Goal: Complete application form

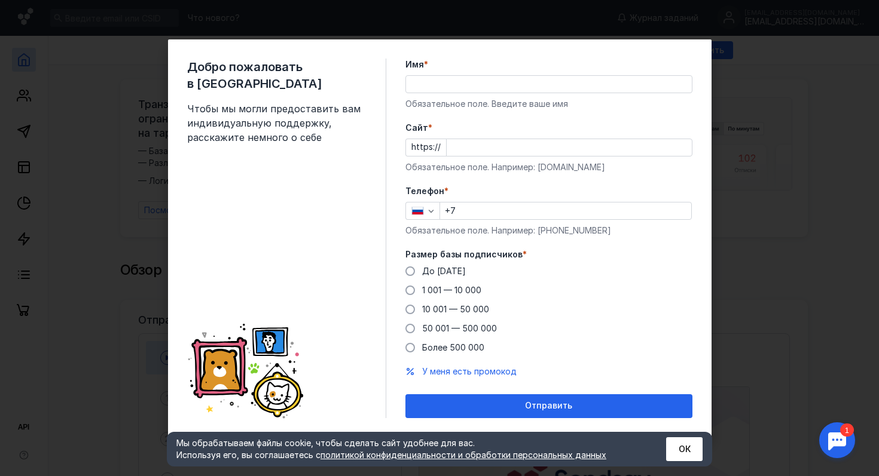
click at [460, 93] on div at bounding box center [548, 84] width 287 height 18
click at [460, 90] on input "Имя *" at bounding box center [549, 84] width 286 height 17
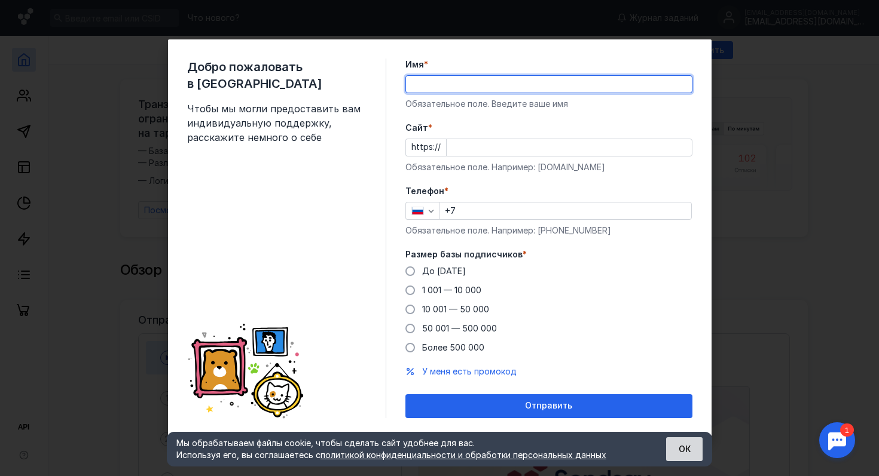
drag, startPoint x: 683, startPoint y: 463, endPoint x: 682, endPoint y: 456, distance: 6.7
click at [683, 463] on div "Мы обрабатываем файлы cookie, чтобы сделать сайт удобнее для вас. Используя его…" at bounding box center [439, 449] width 545 height 35
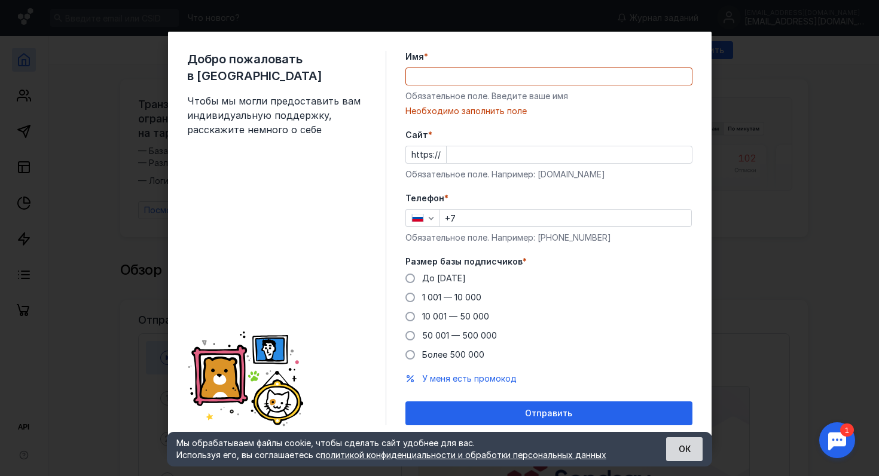
click at [679, 448] on button "ОК" at bounding box center [684, 450] width 36 height 24
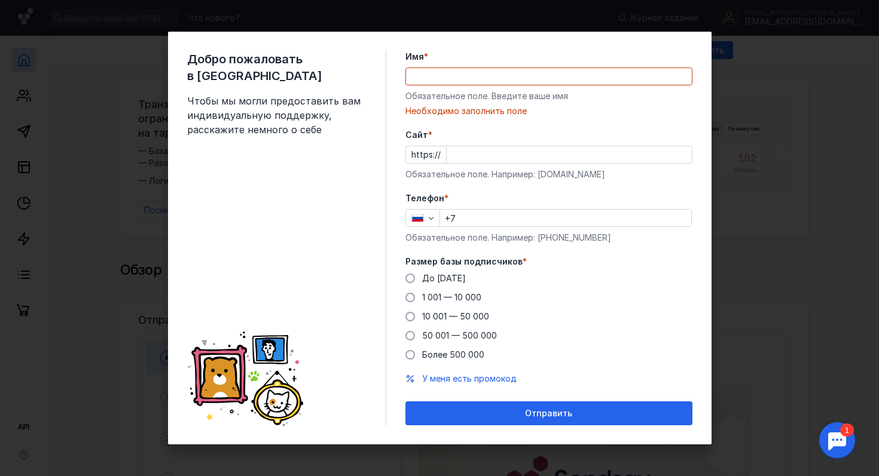
click at [719, 167] on div "Добро пожаловать в Sendsay Чтобы мы могли предоставить вам индивидуальную подде…" at bounding box center [439, 238] width 879 height 476
click at [483, 72] on input "Имя *" at bounding box center [549, 76] width 286 height 17
click at [832, 252] on div "Добро пожаловать в Sendsay Чтобы мы могли предоставить вам индивидуальную подде…" at bounding box center [439, 238] width 879 height 476
click at [188, 120] on div "Добро пожаловать в Sendsay Чтобы мы могли предоставить вам индивидуальную подде…" at bounding box center [286, 238] width 199 height 375
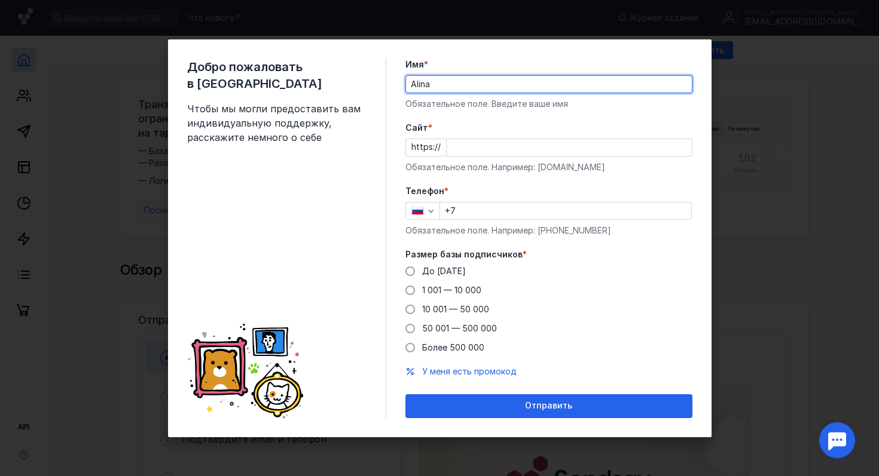
type input "Alina"
click at [408, 263] on div "Размер базы подписчиков * До [DATE] 1 001 — 10 000 10 001 — 50 000 50 001 — 500…" at bounding box center [548, 301] width 287 height 105
click at [411, 268] on span at bounding box center [410, 272] width 10 height 10
click at [0, 0] on input "До [DATE]" at bounding box center [0, 0] width 0 height 0
click at [462, 139] on input "Cайт *" at bounding box center [569, 147] width 245 height 17
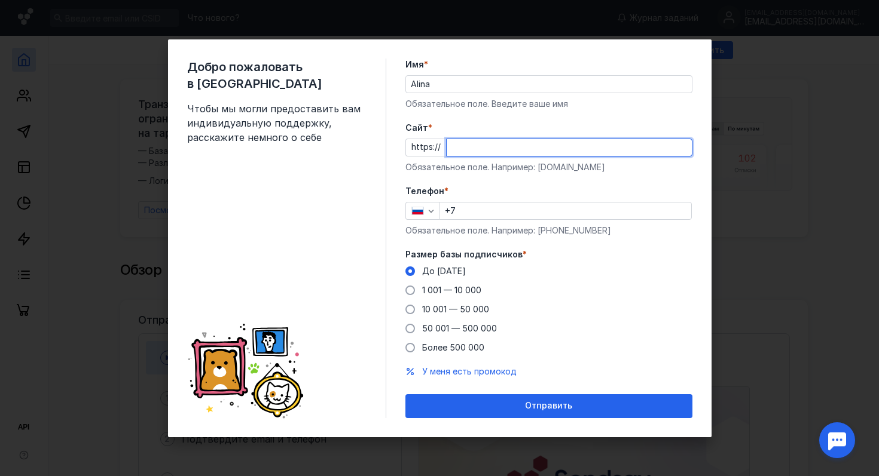
paste input "[DOMAIN_NAME][URL]"
type input "[DOMAIN_NAME][URL]"
click at [488, 213] on input "+7" at bounding box center [565, 211] width 251 height 17
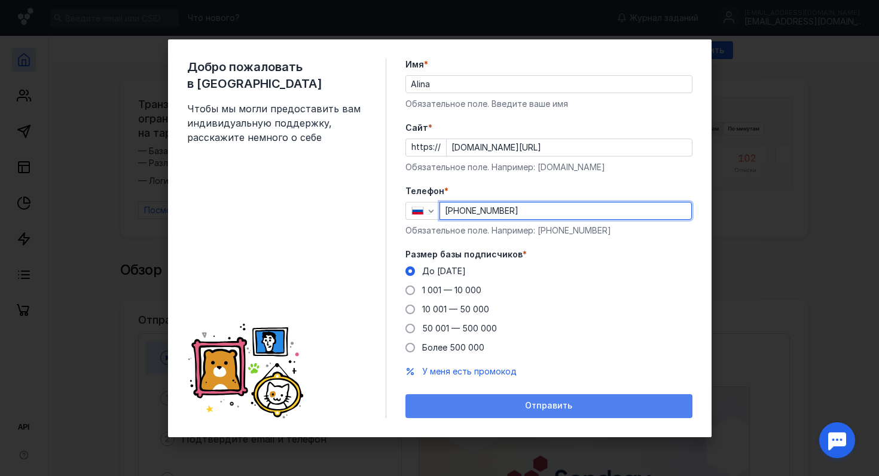
type input "[PHONE_NUMBER]"
click at [545, 405] on span "Отправить" at bounding box center [548, 406] width 47 height 10
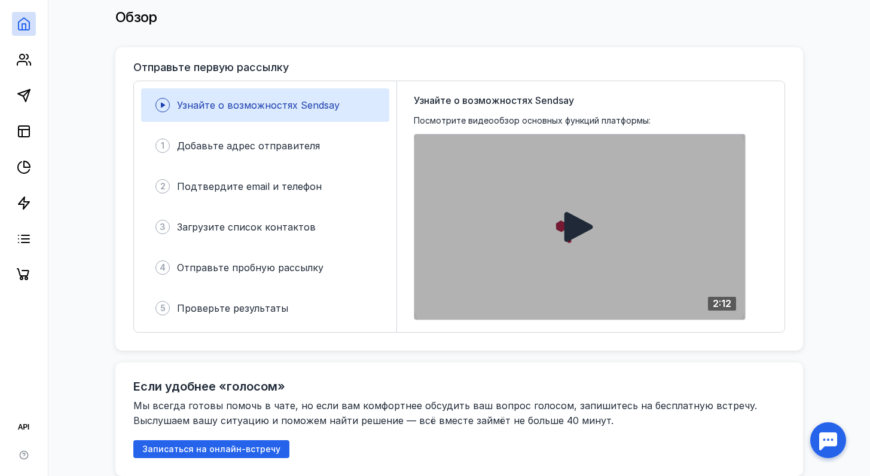
scroll to position [225, 0]
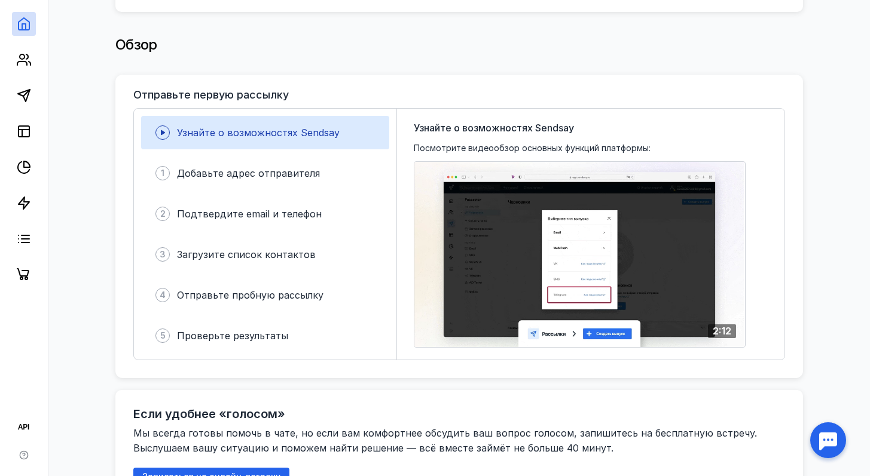
click at [34, 59] on link at bounding box center [24, 60] width 24 height 24
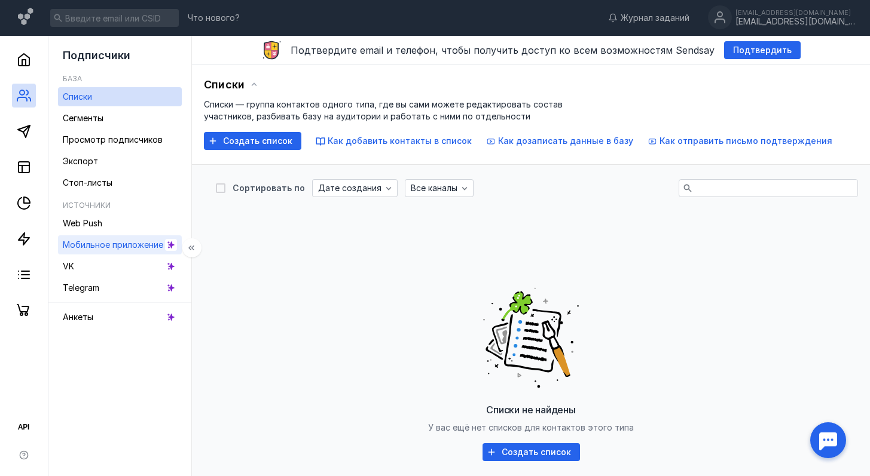
click at [124, 239] on div "Мобильное приложение" at bounding box center [113, 245] width 100 height 14
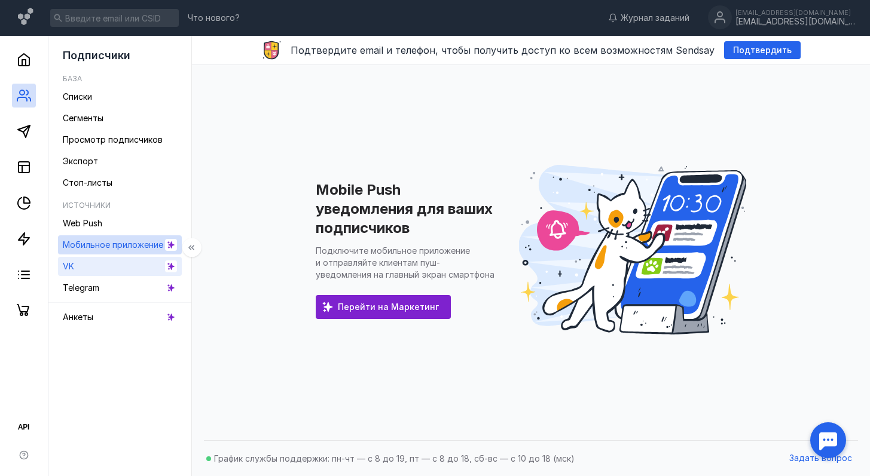
click at [120, 259] on link "VK" at bounding box center [120, 266] width 124 height 19
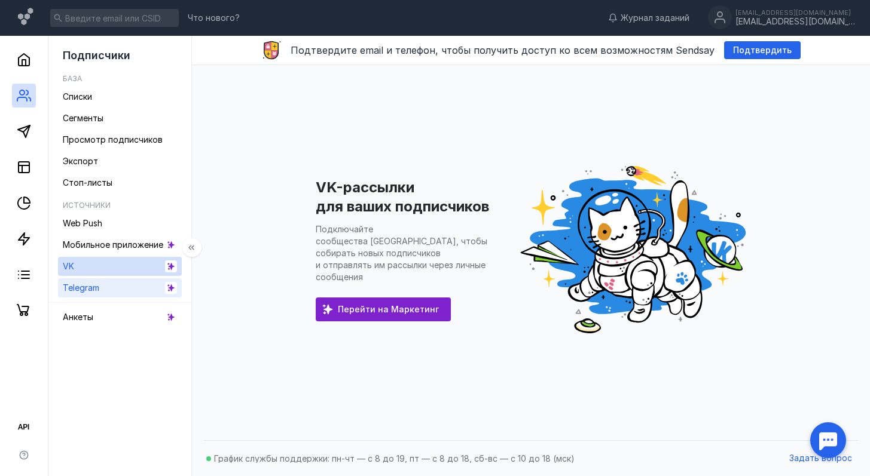
click at [120, 288] on link "Telegram" at bounding box center [120, 288] width 124 height 19
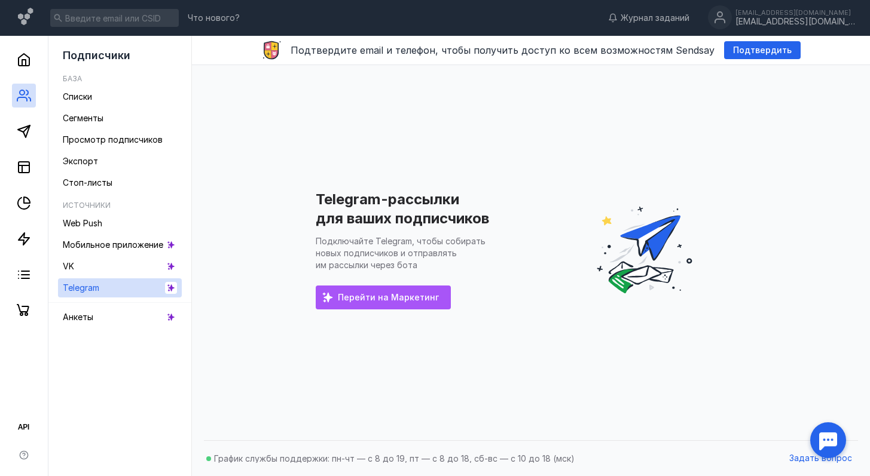
click at [395, 300] on span "Перейти на Маркетинг" at bounding box center [388, 298] width 101 height 10
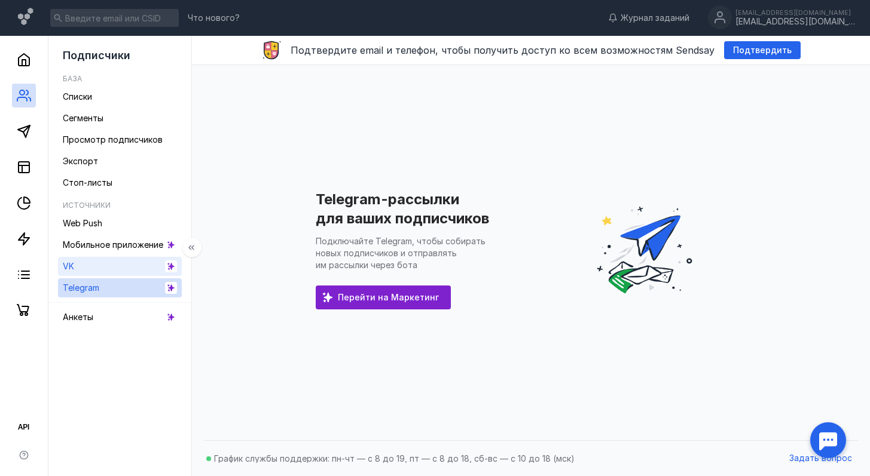
click at [103, 259] on link "VK" at bounding box center [120, 266] width 124 height 19
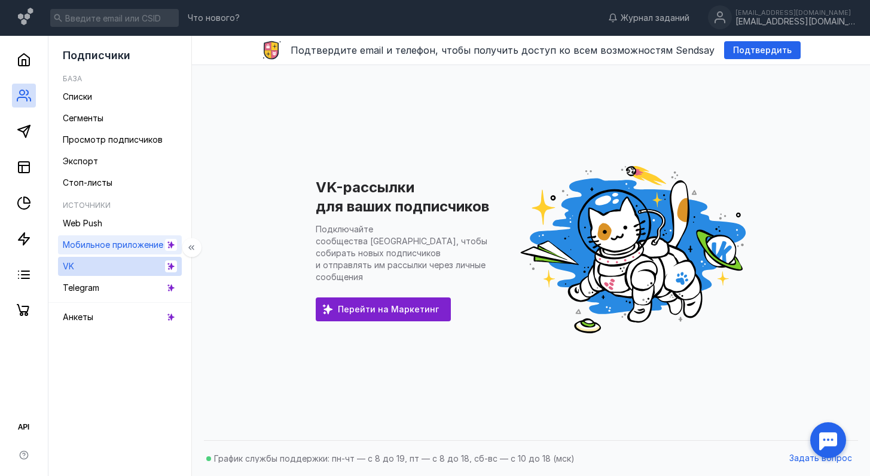
click at [112, 239] on div "Мобильное приложение" at bounding box center [113, 245] width 100 height 14
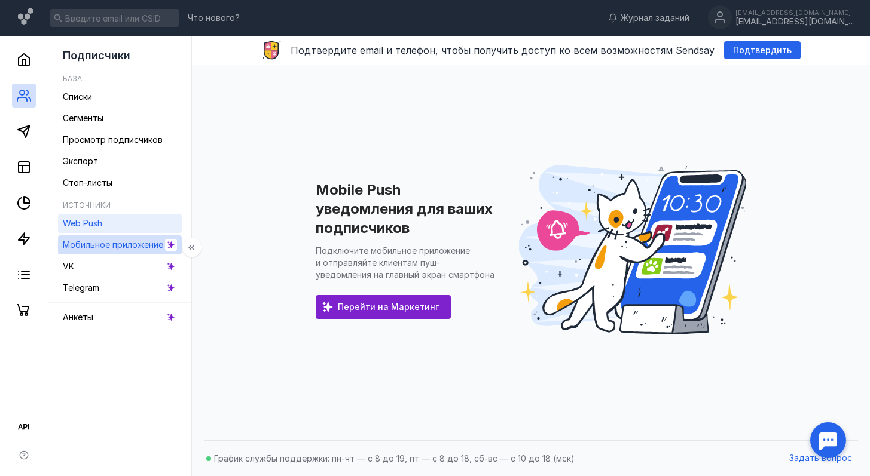
click at [117, 222] on link "Web Push" at bounding box center [120, 223] width 124 height 19
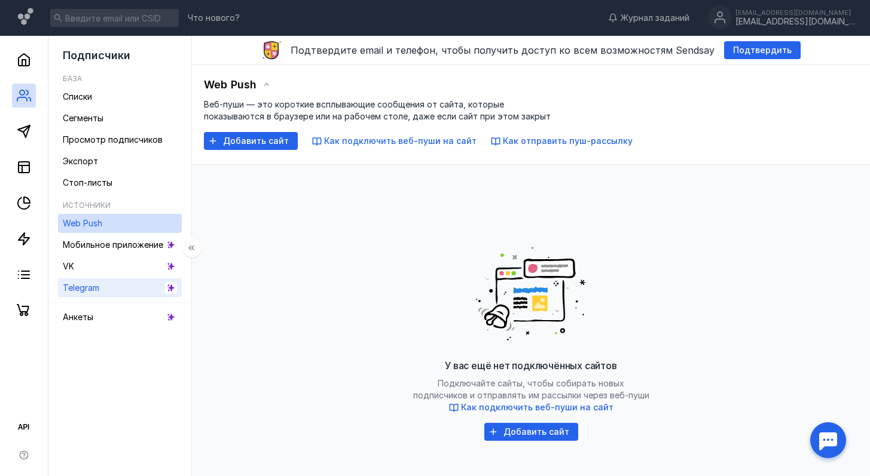
click at [103, 284] on link "Telegram" at bounding box center [120, 288] width 124 height 19
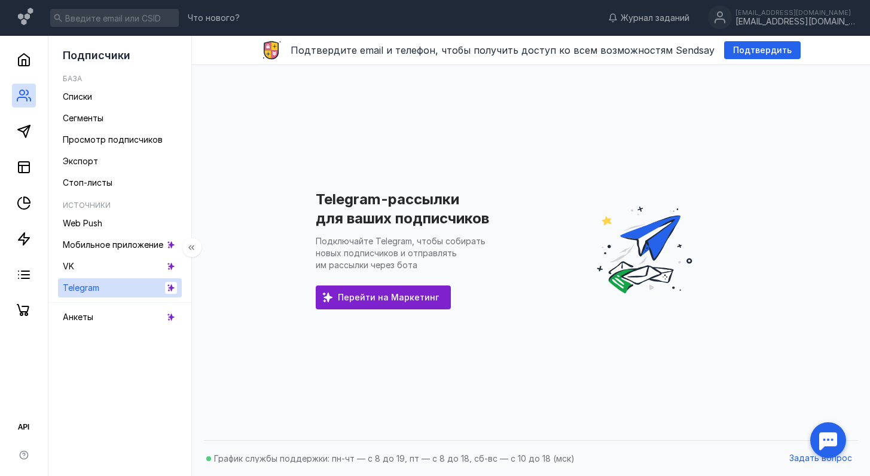
click at [111, 301] on li "Источники Web Push Мобильное приложение VK Telegram" at bounding box center [120, 250] width 124 height 115
click at [112, 319] on link "Анкеты" at bounding box center [120, 317] width 124 height 19
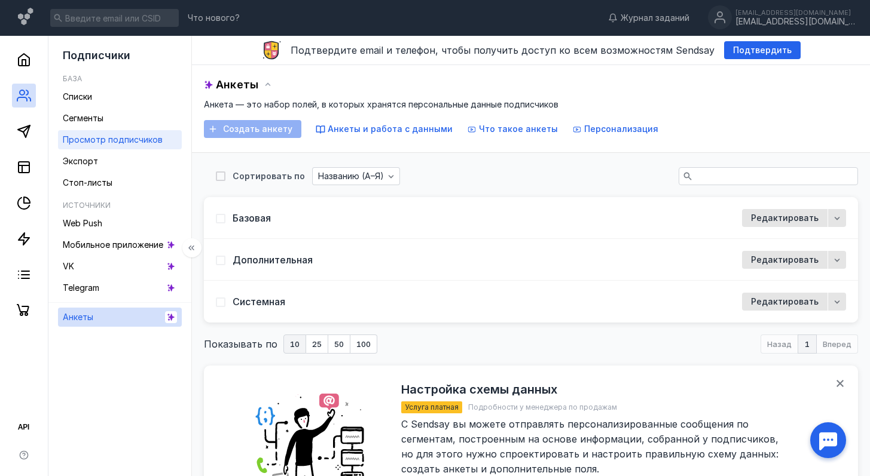
click at [119, 143] on span "Просмотр подписчиков" at bounding box center [113, 140] width 100 height 10
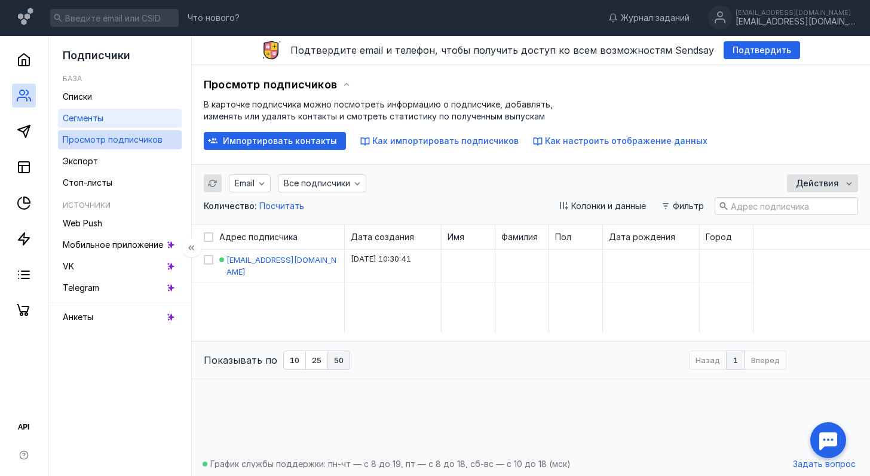
click at [111, 117] on link "Сегменты" at bounding box center [120, 118] width 124 height 19
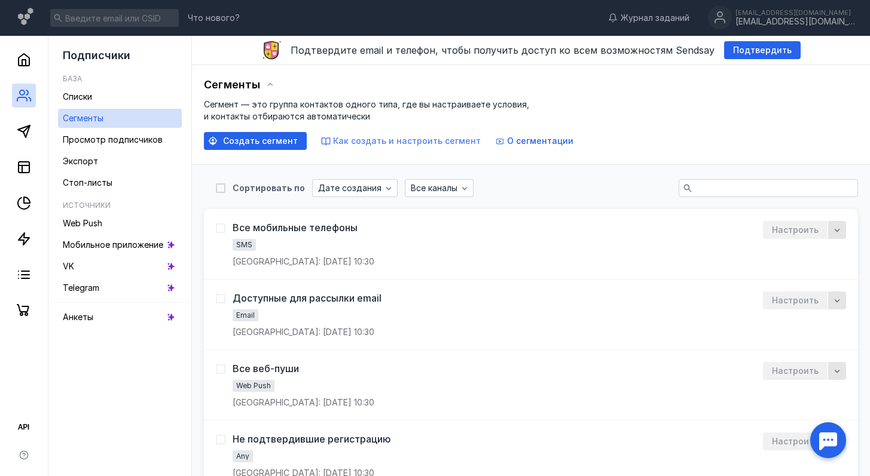
click at [357, 140] on span "Как создать и настроить сегмент" at bounding box center [407, 141] width 148 height 10
click at [145, 100] on link "Списки" at bounding box center [120, 96] width 124 height 19
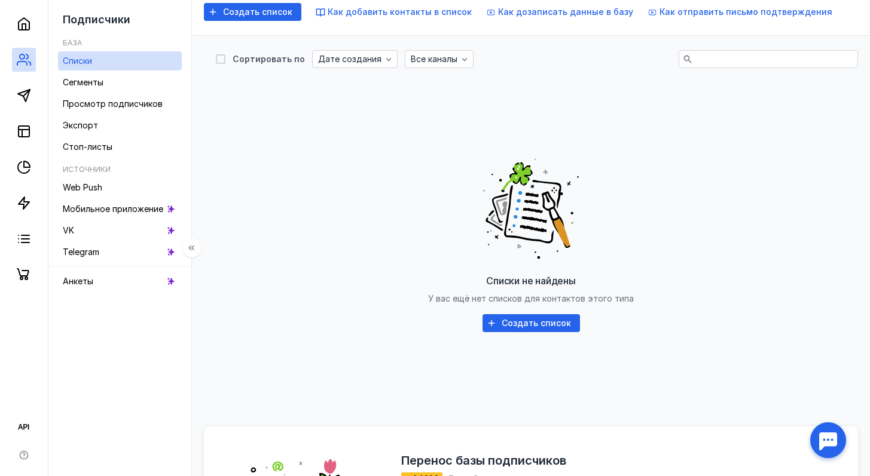
scroll to position [321, 0]
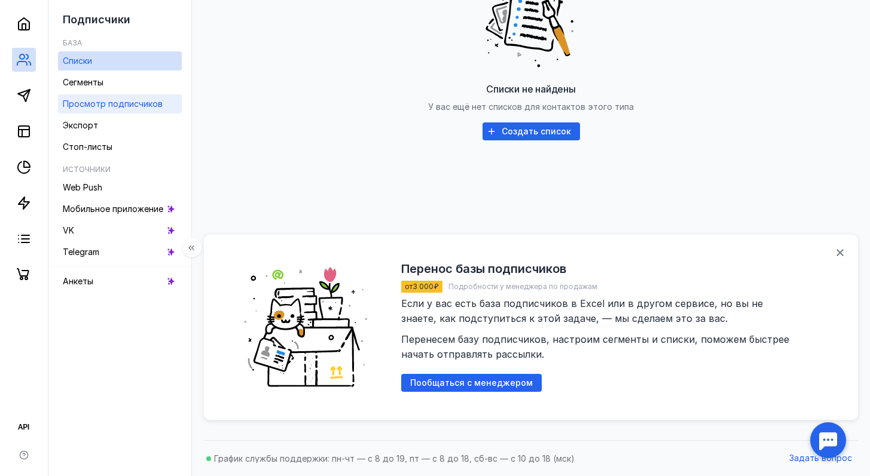
click at [96, 102] on span "Просмотр подписчиков" at bounding box center [113, 104] width 100 height 10
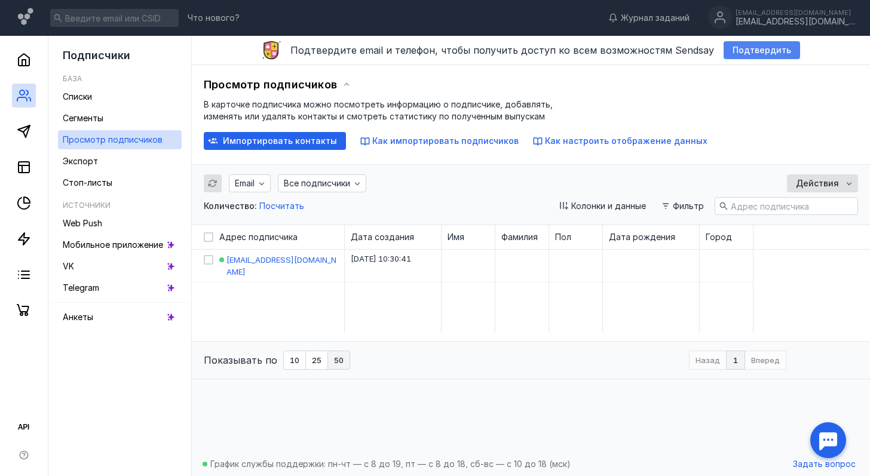
click at [734, 51] on span "Подтвердить" at bounding box center [762, 50] width 59 height 10
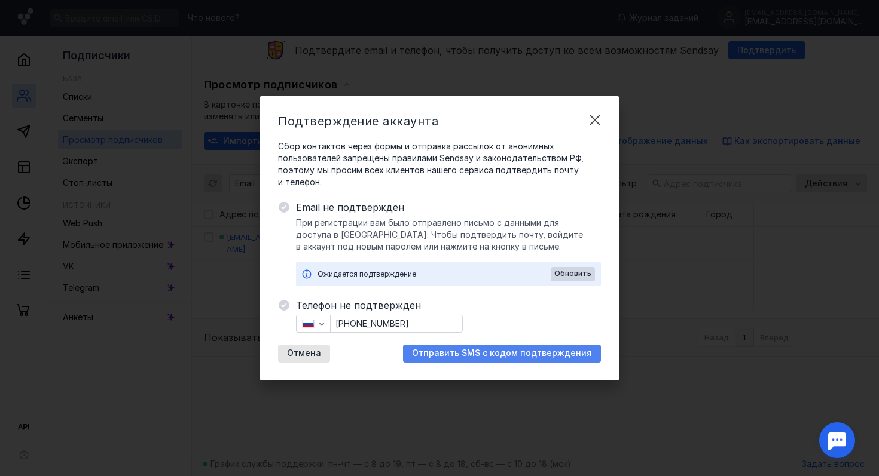
click at [517, 353] on span "Отправить SMS с кодом подтверждения" at bounding box center [502, 354] width 180 height 10
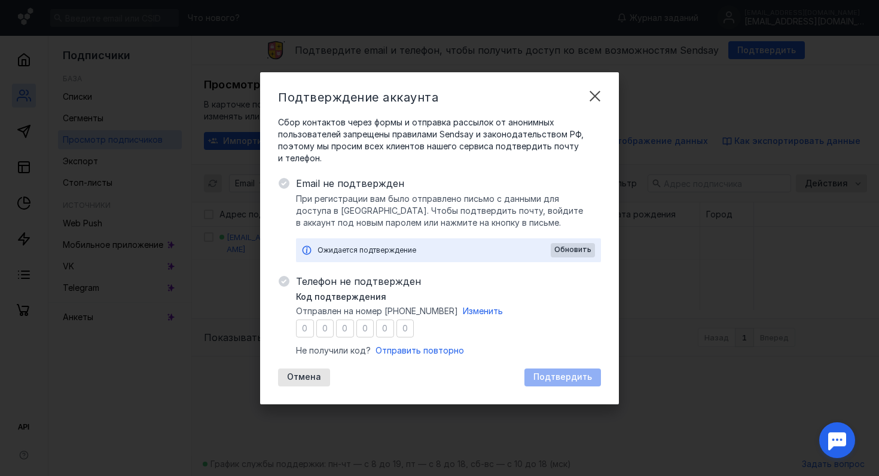
type input "2"
type input "1"
type input "2"
type input "5"
type input "7"
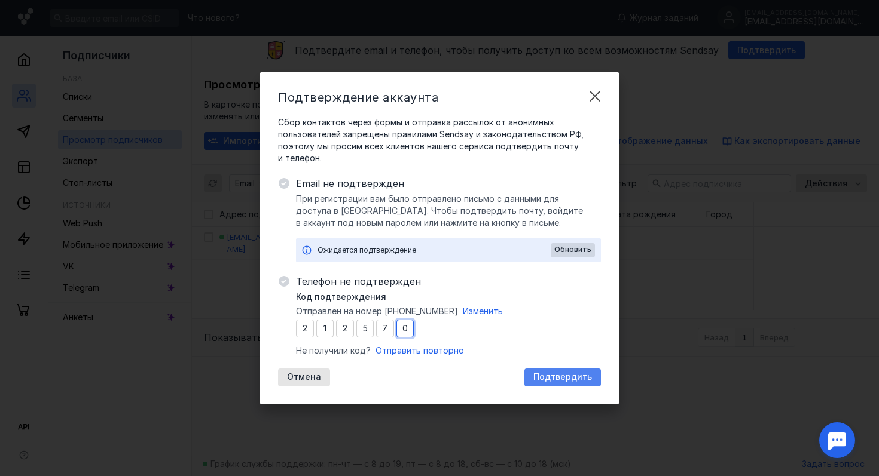
type input "0"
click at [587, 375] on span "Подтвердить" at bounding box center [562, 377] width 59 height 10
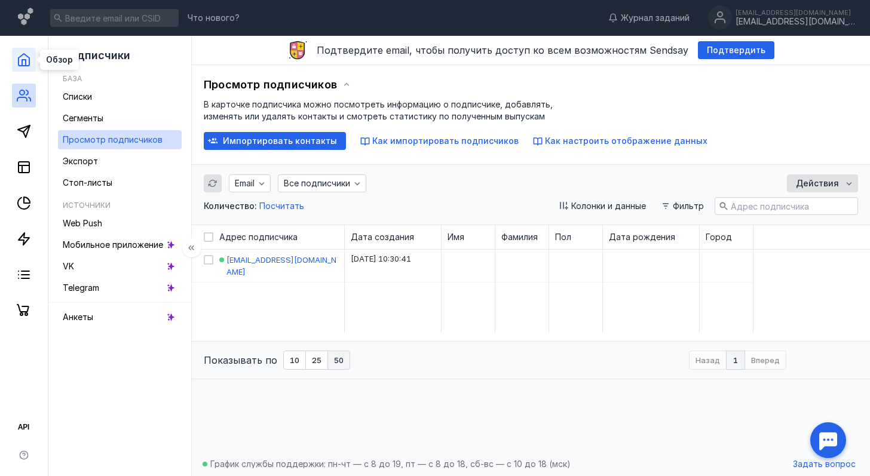
click at [26, 64] on polyline at bounding box center [24, 63] width 4 height 6
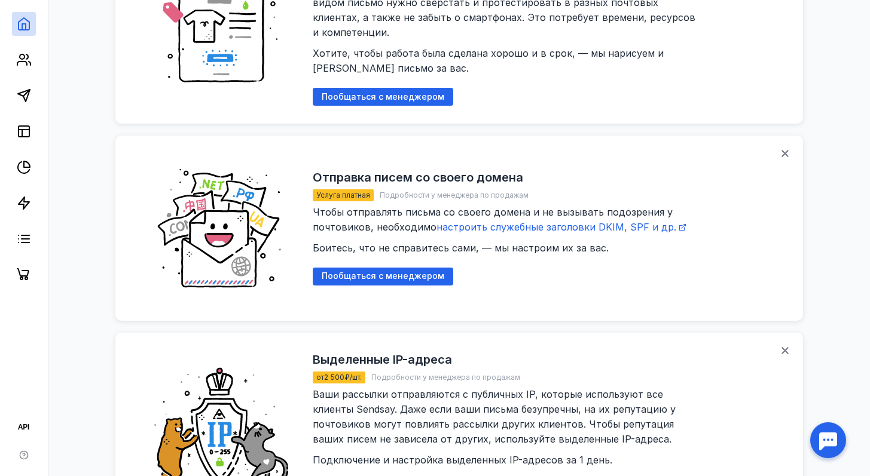
scroll to position [1570, 0]
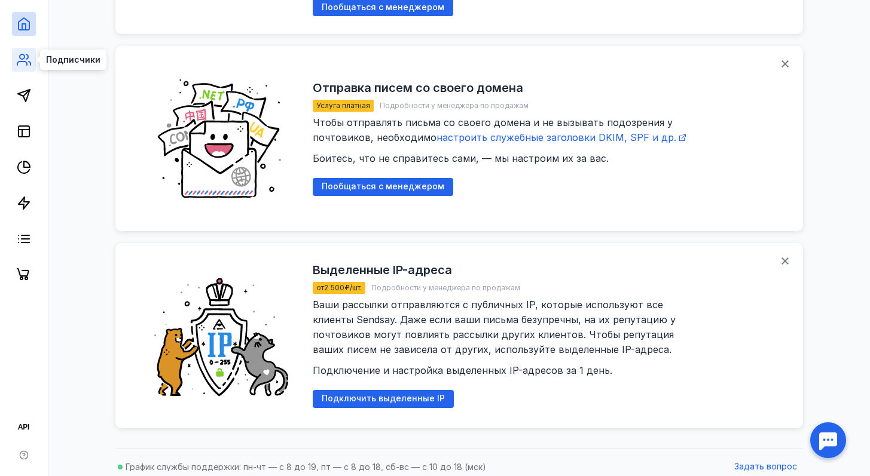
click at [26, 63] on icon at bounding box center [22, 64] width 10 height 4
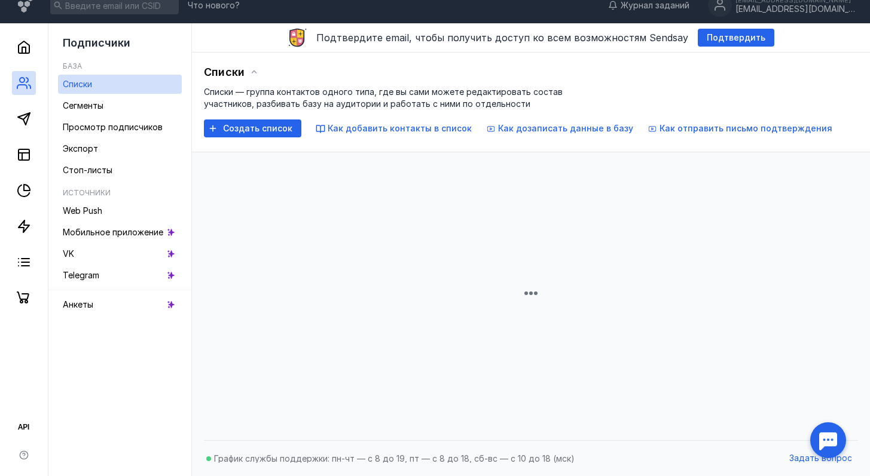
scroll to position [321, 0]
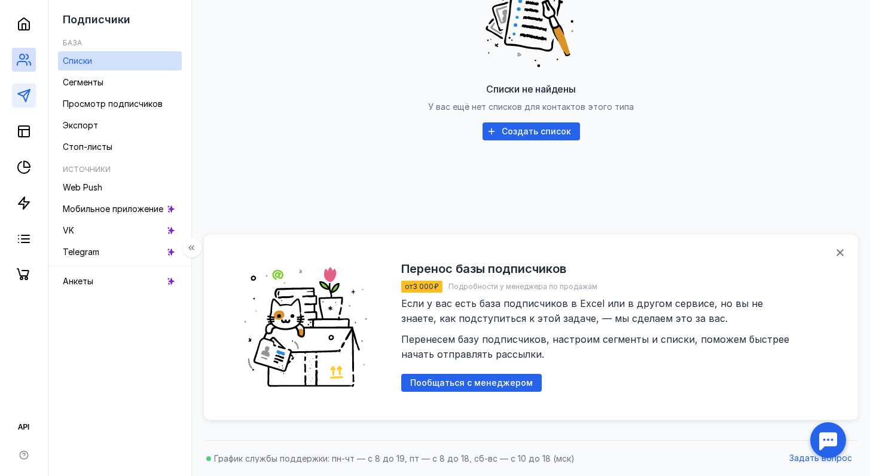
click at [26, 104] on link at bounding box center [24, 96] width 24 height 24
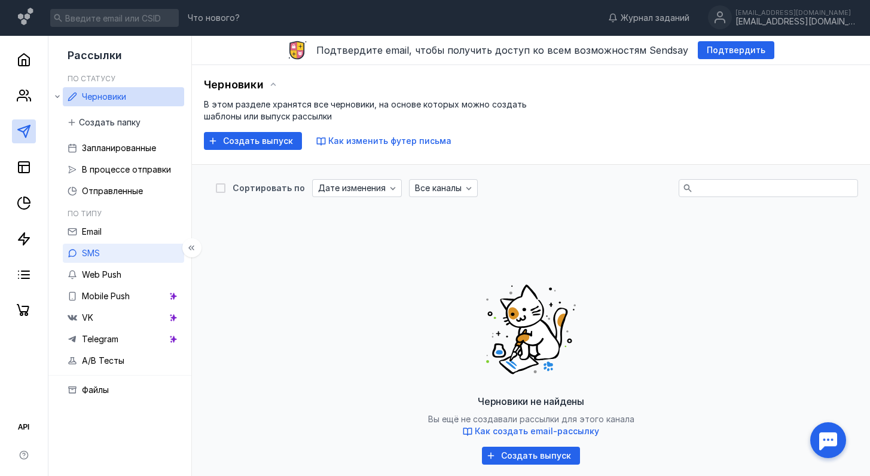
click at [111, 245] on link "SMS" at bounding box center [123, 253] width 121 height 19
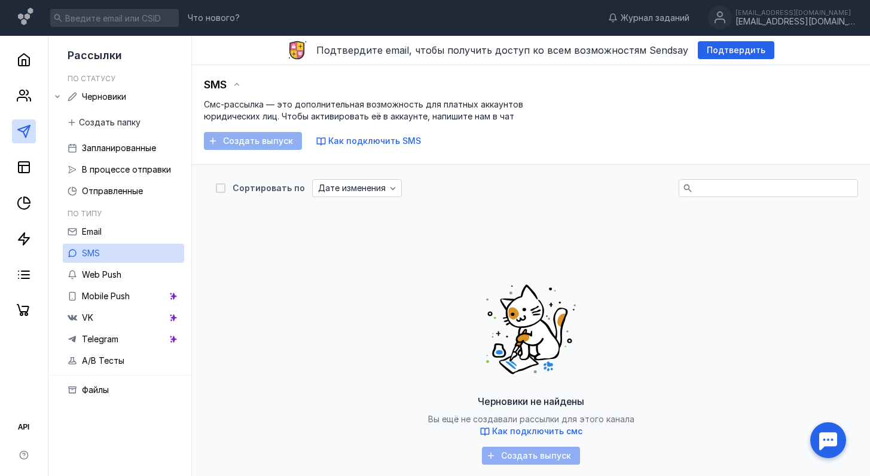
click at [274, 142] on div "Создать выпуск" at bounding box center [253, 141] width 98 height 18
click at [349, 140] on span "Как подключить SMS" at bounding box center [374, 141] width 93 height 10
